Goal: Task Accomplishment & Management: Complete application form

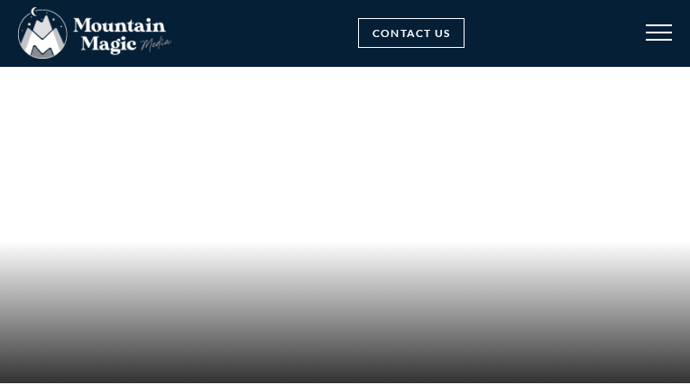
select select "Elopement"
select select "Referral"
type input "YZLsJOerZZQq"
type input "JEEDSsefydVak"
type input "[EMAIL_ADDRESS][DOMAIN_NAME]"
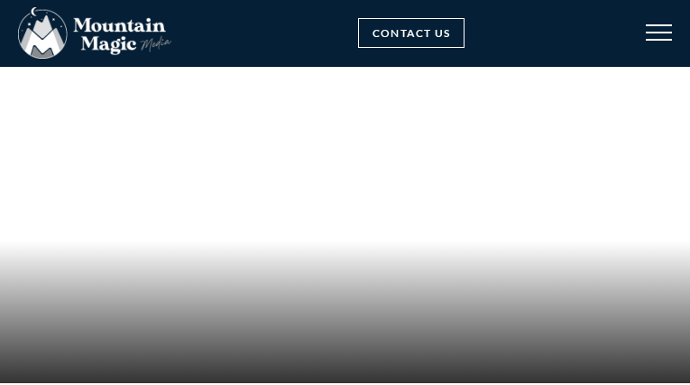
type input "RhXtvgTGj"
type input "[EMAIL_ADDRESS][DOMAIN_NAME]"
type input "GLGfiiWioaN"
type input "[EMAIL_ADDRESS][DOMAIN_NAME]"
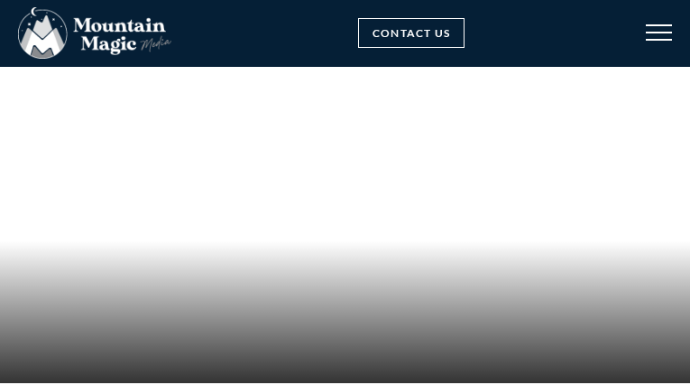
type input "MtGimHnGureG"
select select "Wedding"
select select "Google"
checkbox input "true"
